Goal: Obtain resource: Download file/media

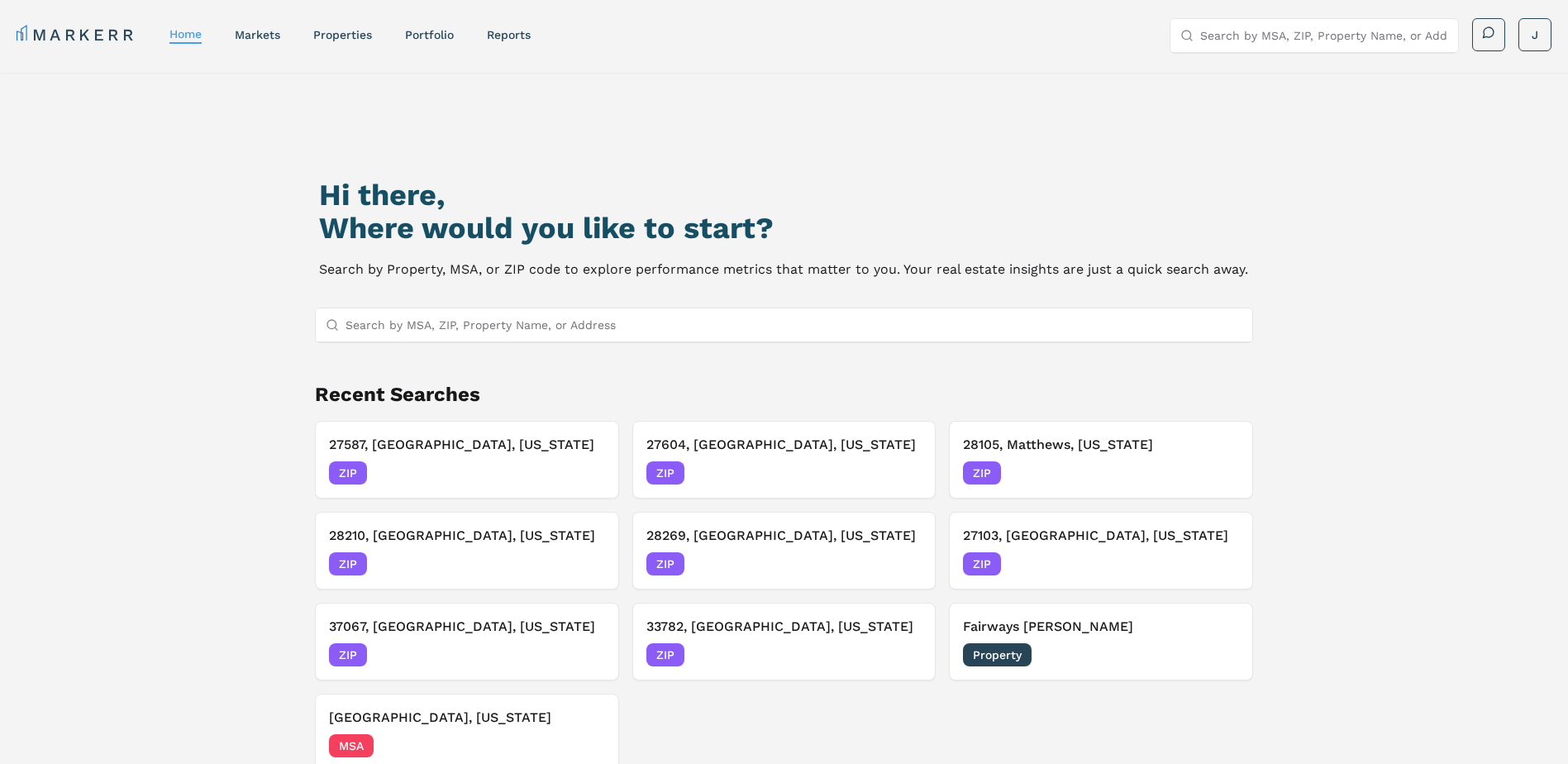
click at [424, 323] on input "Search by MSA, ZIP, Property Name, or Address" at bounding box center [794, 325] width 898 height 33
paste input "33060"
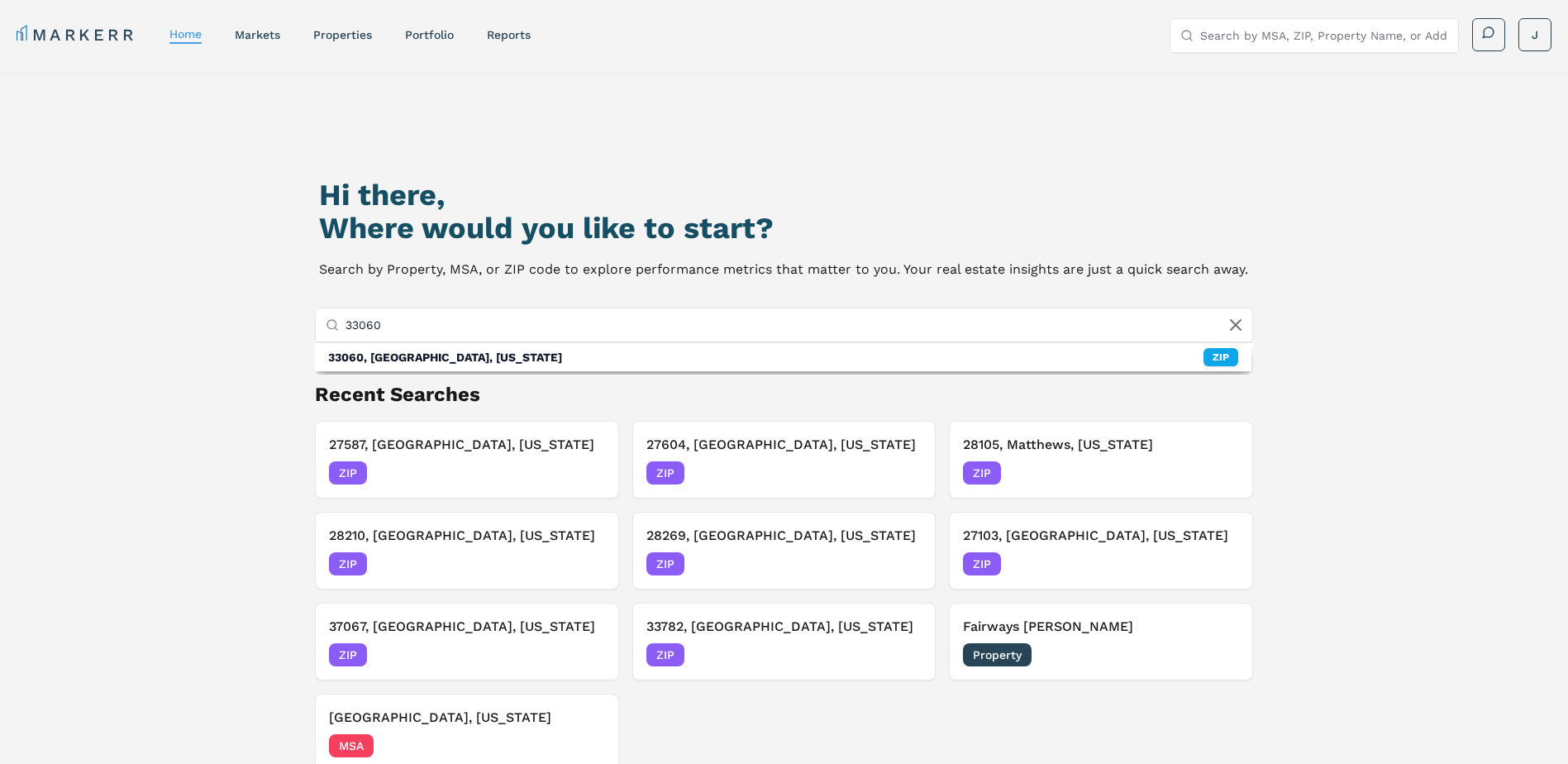
type input "33060"
click at [394, 363] on div "33060, Pompano Beach, Florida" at bounding box center [445, 357] width 234 height 16
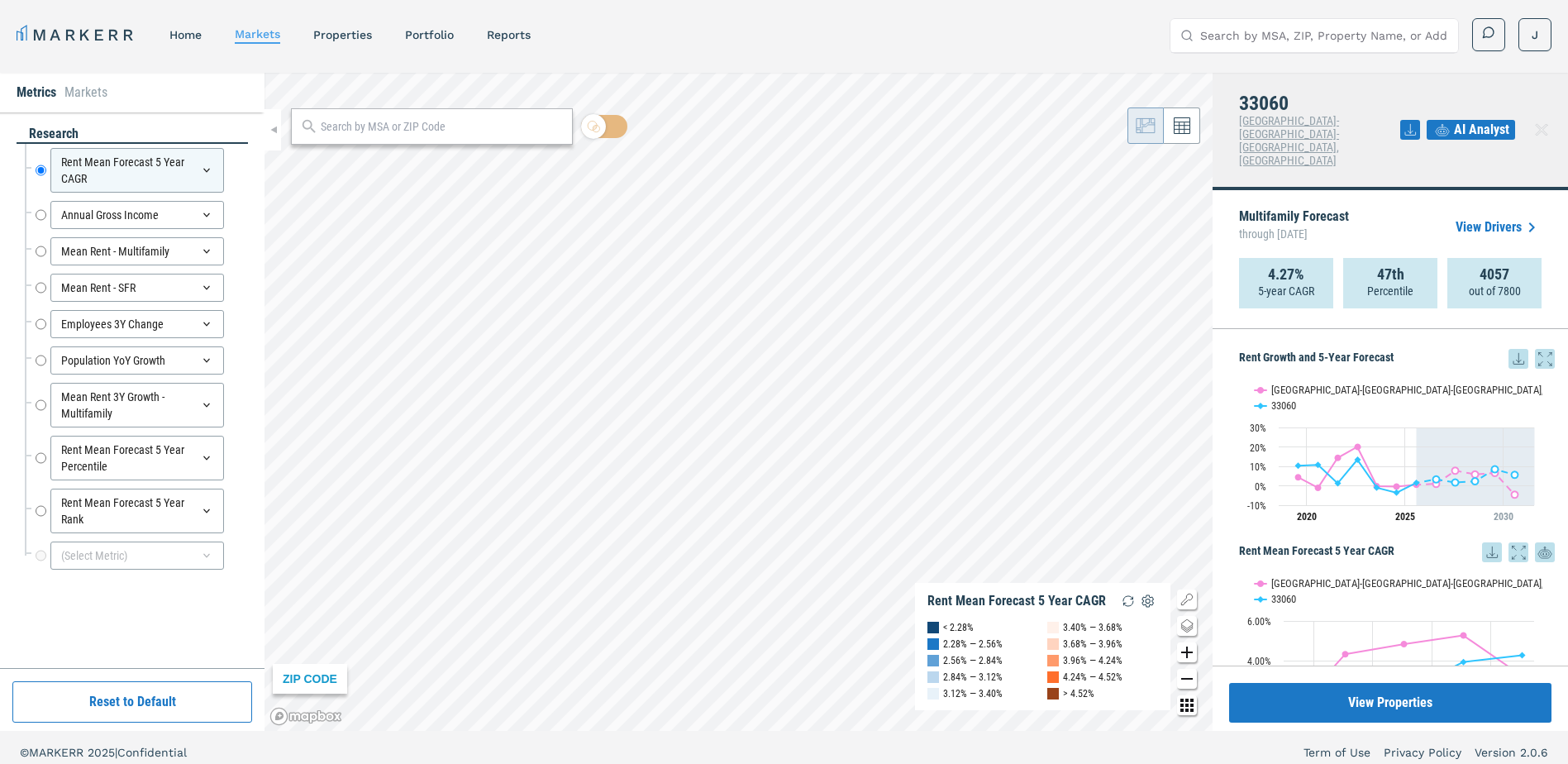
click at [1508, 349] on icon at bounding box center [1518, 358] width 20 height 20
click at [1455, 435] on div "Download as XLS" at bounding box center [1445, 440] width 95 height 16
